Goal: Task Accomplishment & Management: Manage account settings

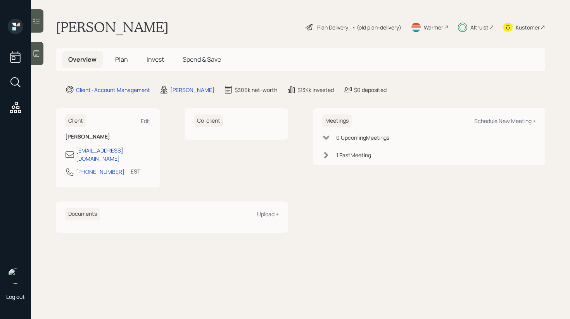
click at [156, 54] on h5 "Invest" at bounding box center [155, 59] width 30 height 17
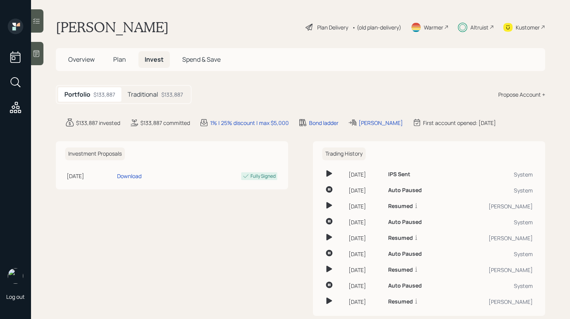
click at [156, 93] on h5 "Traditional" at bounding box center [143, 94] width 31 height 7
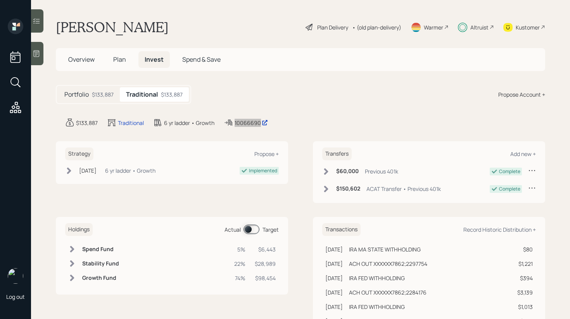
drag, startPoint x: 253, startPoint y: 123, endPoint x: 416, endPoint y: 3, distance: 202.3
click at [0, 0] on div "Log out [PERSON_NAME] Plan Delivery • (old plan-delivery) Warmer Altruist Kusto…" at bounding box center [285, 159] width 570 height 319
